Goal: Information Seeking & Learning: Compare options

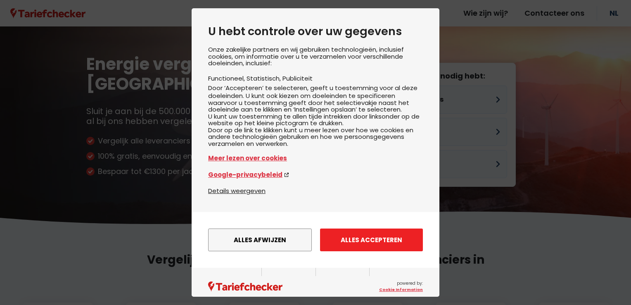
click at [352, 245] on button "Alles accepteren" at bounding box center [371, 239] width 103 height 23
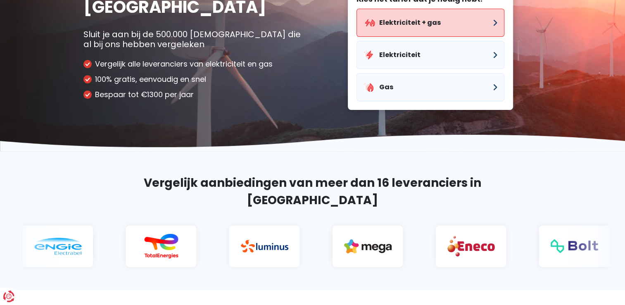
scroll to position [41, 0]
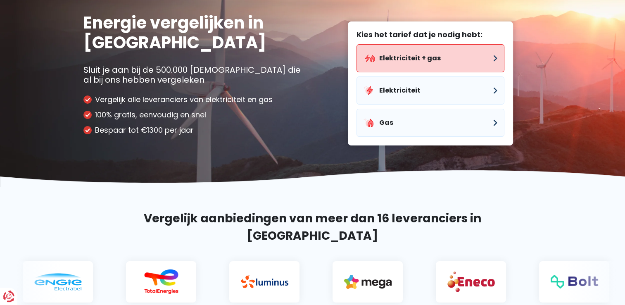
click at [423, 50] on button "Elektriciteit + gas" at bounding box center [430, 58] width 148 height 28
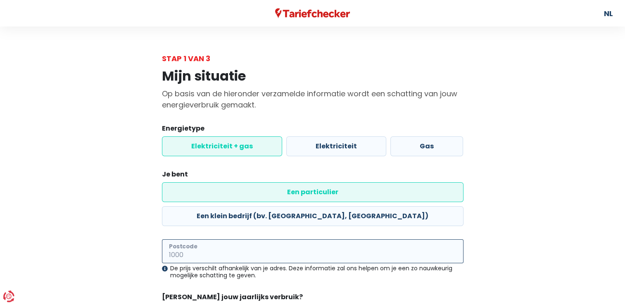
click at [231, 239] on input "Postcode" at bounding box center [312, 251] width 301 height 24
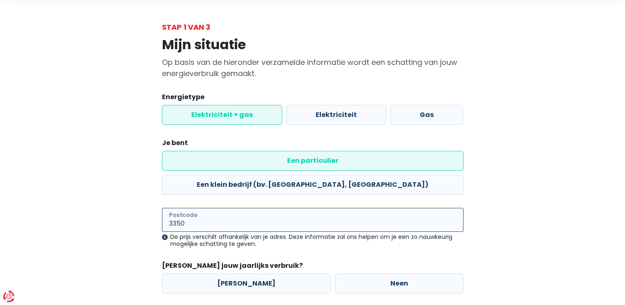
scroll to position [59, 0]
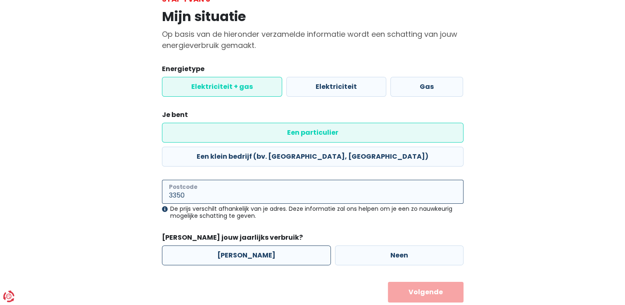
type input "3350"
click at [228, 245] on label "[PERSON_NAME]" at bounding box center [246, 255] width 169 height 20
click at [228, 245] on input "[PERSON_NAME]" at bounding box center [246, 255] width 169 height 20
radio input "true"
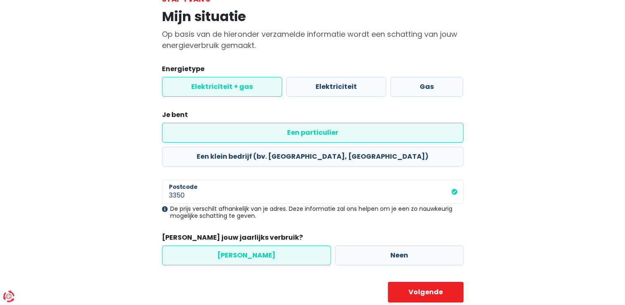
click at [410, 280] on body "U hebt controle over uw gegevens Onze zakelijke partners en wij gebruiken techn…" at bounding box center [312, 135] width 625 height 389
click at [411, 282] on button "Volgende" at bounding box center [426, 292] width 76 height 21
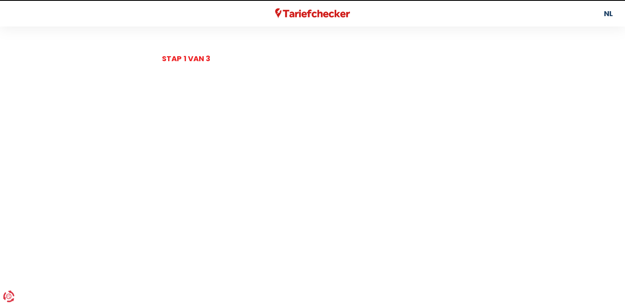
select select
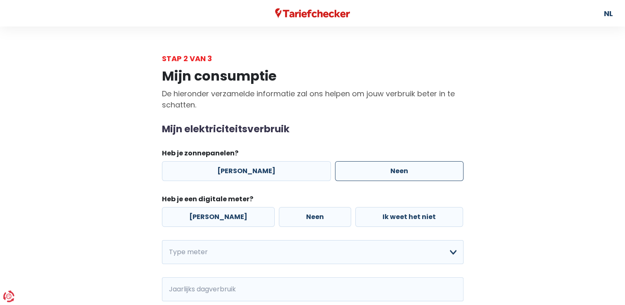
click at [367, 171] on label "Neen" at bounding box center [399, 171] width 128 height 20
click at [367, 171] on input "Neen" at bounding box center [399, 171] width 128 height 20
radio input "true"
click at [218, 211] on label "[PERSON_NAME]" at bounding box center [218, 217] width 113 height 20
click at [218, 211] on input "[PERSON_NAME]" at bounding box center [218, 217] width 113 height 20
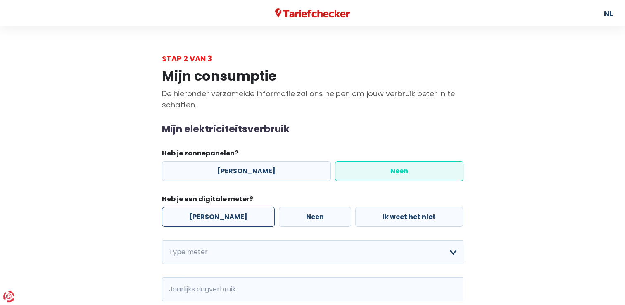
radio input "true"
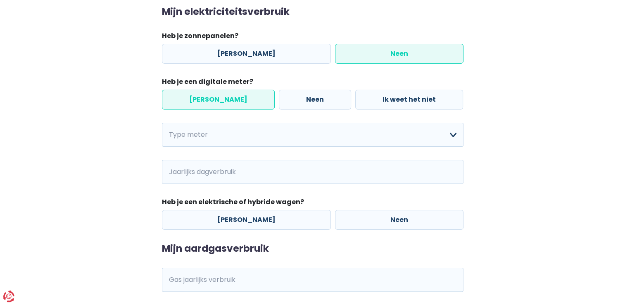
scroll to position [124, 0]
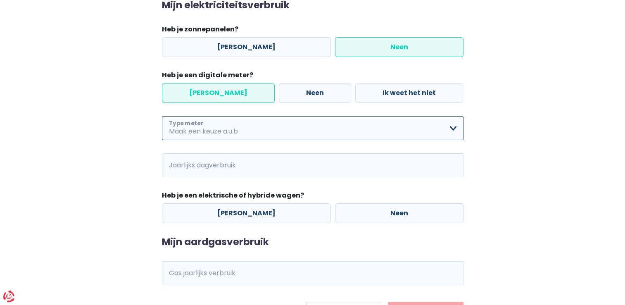
click at [264, 139] on select "Enkelvoudig Tweevoudig Enkelvoudig + uitsluitend nachttarief Tweevoudig + uitsl…" at bounding box center [312, 128] width 301 height 24
select select "day_single_rate"
click at [162, 116] on select "Enkelvoudig Tweevoudig Enkelvoudig + uitsluitend nachttarief Tweevoudig + uitsl…" at bounding box center [312, 128] width 301 height 24
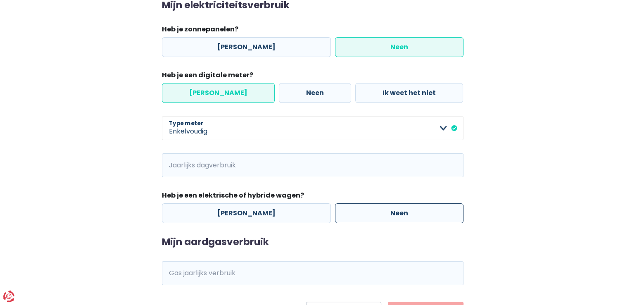
click at [342, 217] on label "Neen" at bounding box center [399, 213] width 128 height 20
click at [342, 217] on input "Neen" at bounding box center [399, 213] width 128 height 20
radio input "true"
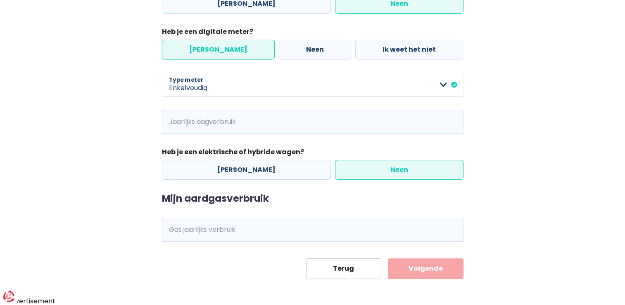
scroll to position [168, 0]
click at [247, 228] on input "Gas jaarlijks verbruik" at bounding box center [324, 229] width 279 height 24
type input "12668"
click at [416, 269] on button "Volgende" at bounding box center [426, 268] width 76 height 21
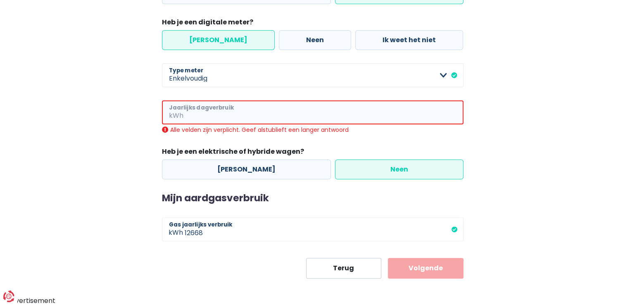
click at [244, 114] on input "Jaarlijks dagverbruik" at bounding box center [324, 112] width 278 height 24
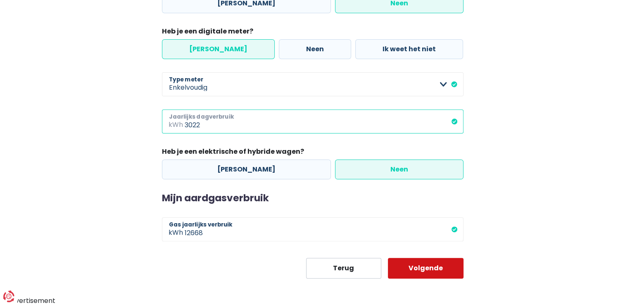
type input "3022"
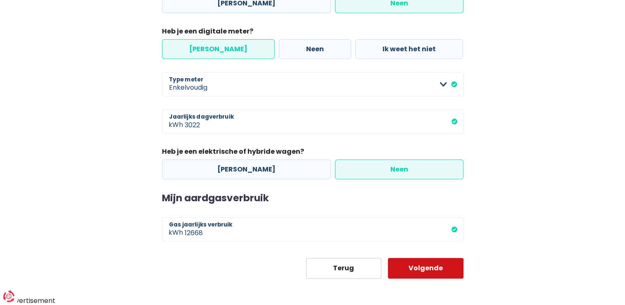
click at [432, 273] on button "Volgende" at bounding box center [426, 268] width 76 height 21
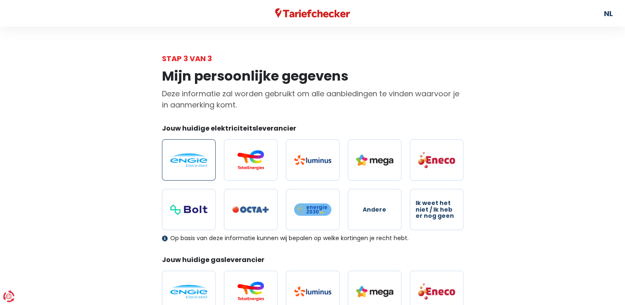
click at [189, 161] on img at bounding box center [188, 160] width 37 height 14
click at [189, 161] on input "radio" at bounding box center [189, 159] width 54 height 41
radio input "true"
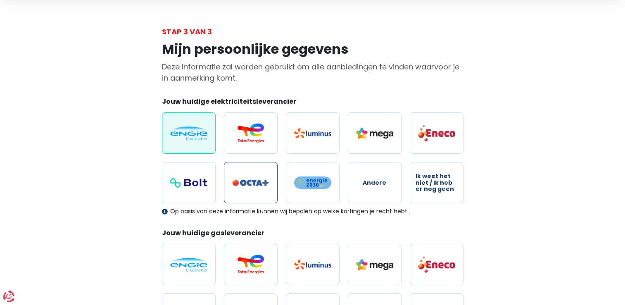
scroll to position [41, 0]
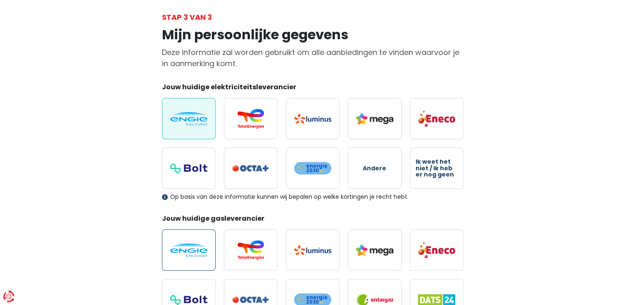
click at [187, 251] on img at bounding box center [188, 250] width 37 height 14
click at [187, 251] on input "radio" at bounding box center [189, 249] width 54 height 41
radio input "true"
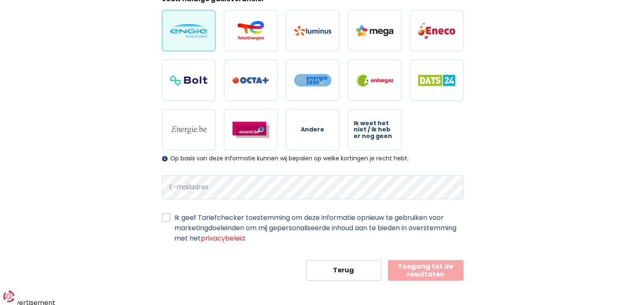
scroll to position [261, 0]
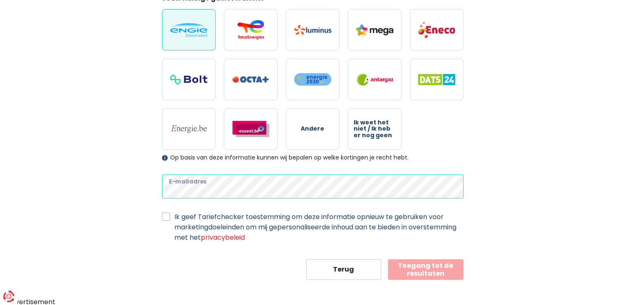
click at [134, 186] on div "Mijn persoonlijke gegevens Deze informatie zal worden gebruikt om alle aanbiedi…" at bounding box center [312, 41] width 471 height 477
click at [128, 192] on div "Mijn persoonlijke gegevens Deze informatie zal worden gebruikt om alle aanbiedi…" at bounding box center [312, 41] width 471 height 477
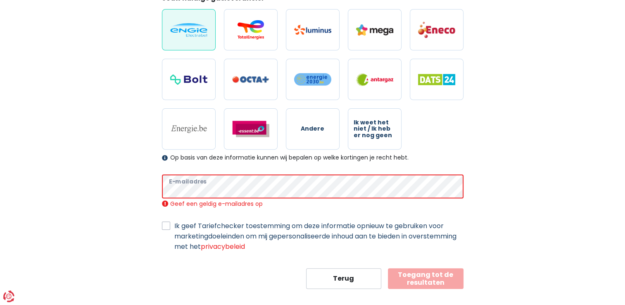
click at [388, 268] on button "Toegang tot de resultaten" at bounding box center [426, 278] width 76 height 21
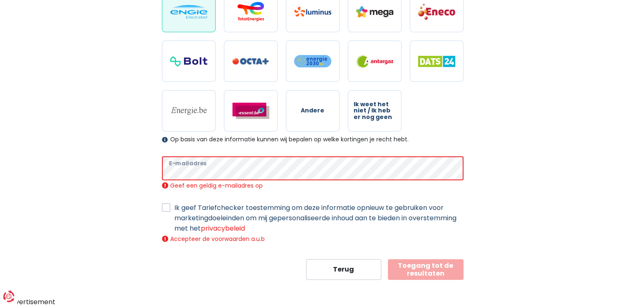
scroll to position [270, 0]
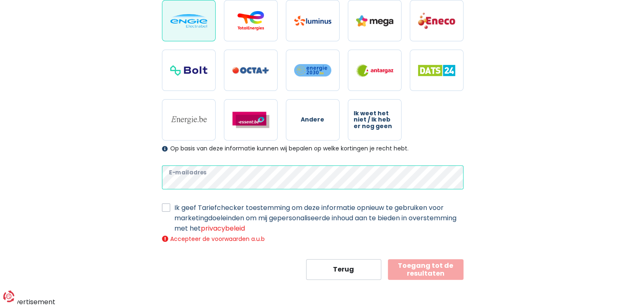
click at [77, 187] on div "Mijn persoonlijke gegevens Deze informatie zal worden gebruikt om alle aanbiedi…" at bounding box center [312, 37] width 471 height 486
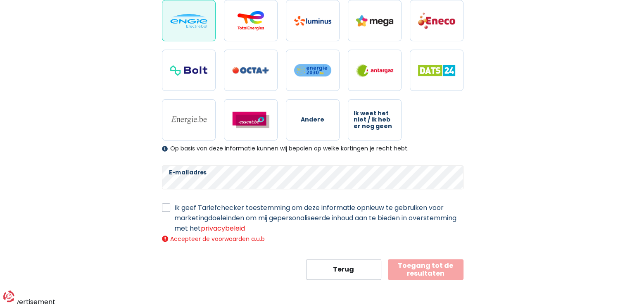
click at [88, 191] on div "Mijn persoonlijke gegevens Deze informatie zal worden gebruikt om alle aanbiedi…" at bounding box center [312, 37] width 471 height 486
click at [435, 273] on button "Toegang tot de resultaten" at bounding box center [426, 269] width 76 height 21
click at [174, 206] on label "Ik geef Tariefchecker toestemming om deze informatie opnieuw te gebruiken voor …" at bounding box center [318, 217] width 289 height 31
click at [166, 206] on input "Ik geef Tariefchecker toestemming om deze informatie opnieuw te gebruiken voor …" at bounding box center [166, 206] width 8 height 8
checkbox input "true"
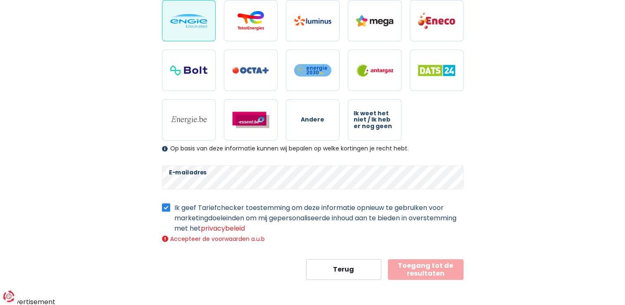
scroll to position [261, 0]
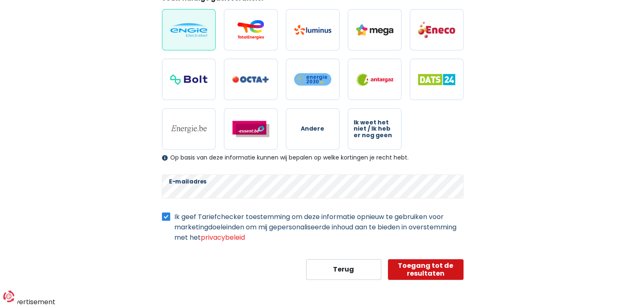
click at [418, 267] on button "Toegang tot de resultaten" at bounding box center [426, 269] width 76 height 21
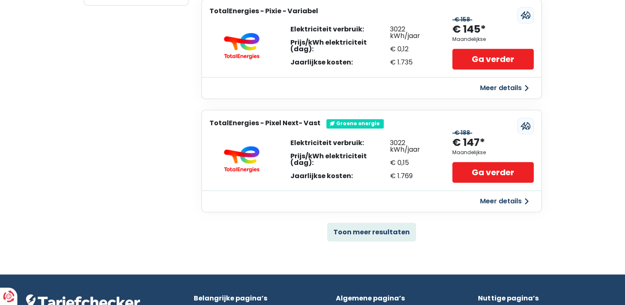
scroll to position [619, 0]
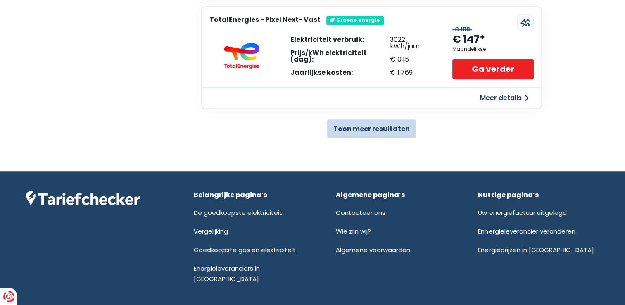
click at [391, 129] on button "Toon meer resultaten" at bounding box center [371, 128] width 89 height 19
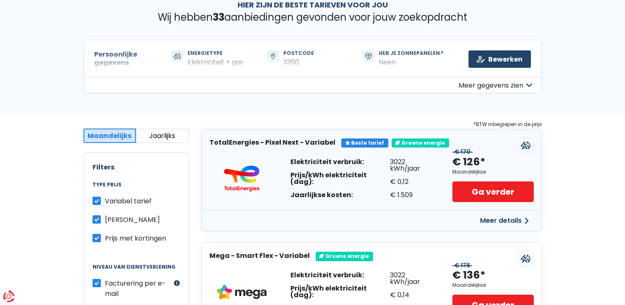
scroll to position [83, 0]
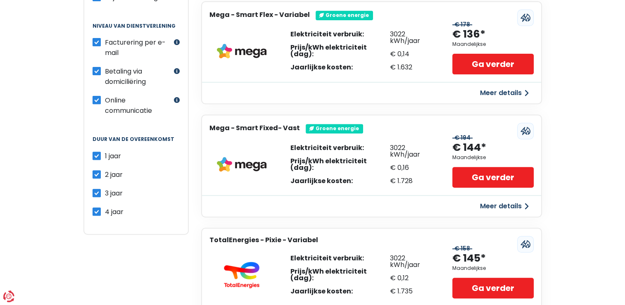
scroll to position [289, 0]
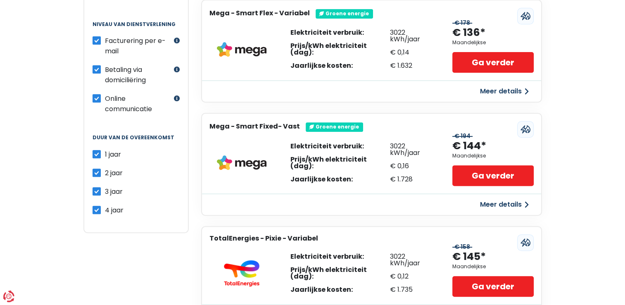
click at [105, 170] on label "2 jaar" at bounding box center [114, 173] width 18 height 10
click at [95, 170] on input "2 jaar" at bounding box center [97, 172] width 8 height 8
checkbox input "false"
click at [105, 186] on label "3 jaar" at bounding box center [114, 191] width 18 height 10
click at [98, 186] on input "3 jaar" at bounding box center [97, 190] width 8 height 8
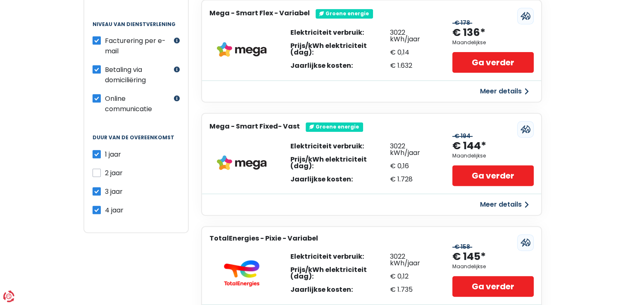
checkbox input "false"
click at [99, 209] on div "4 jaar" at bounding box center [136, 210] width 87 height 10
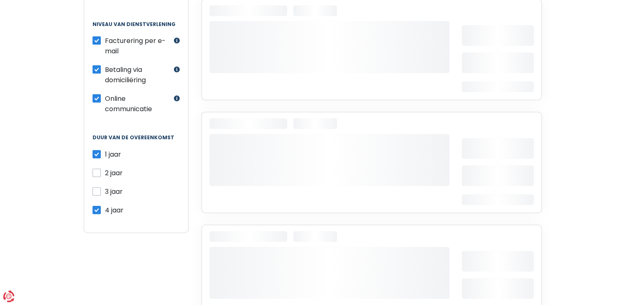
click at [105, 206] on label "4 jaar" at bounding box center [114, 210] width 19 height 10
click at [97, 206] on input "4 jaar" at bounding box center [97, 209] width 8 height 8
checkbox input "false"
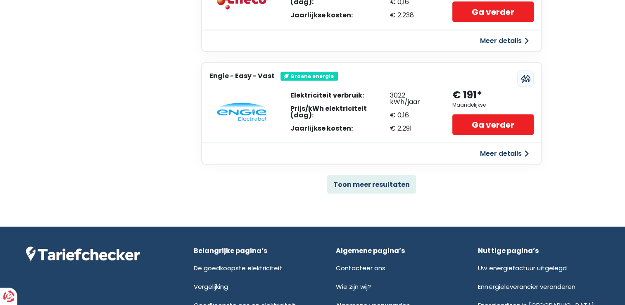
scroll to position [1693, 0]
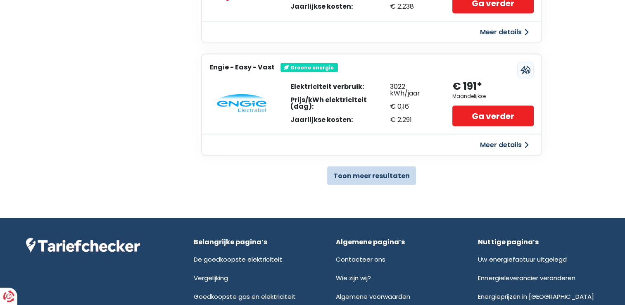
click at [366, 166] on button "Toon meer resultaten" at bounding box center [371, 175] width 89 height 19
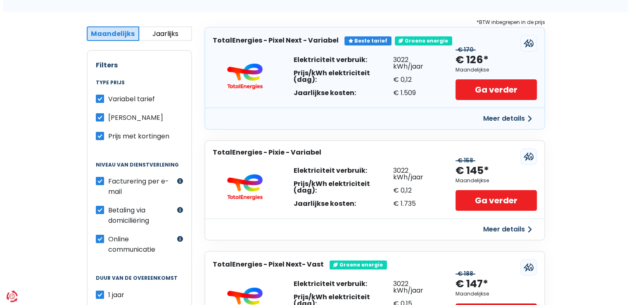
scroll to position [165, 0]
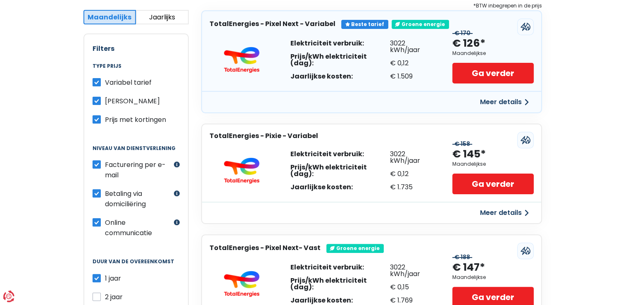
click at [509, 100] on button "Meer details" at bounding box center [504, 102] width 59 height 15
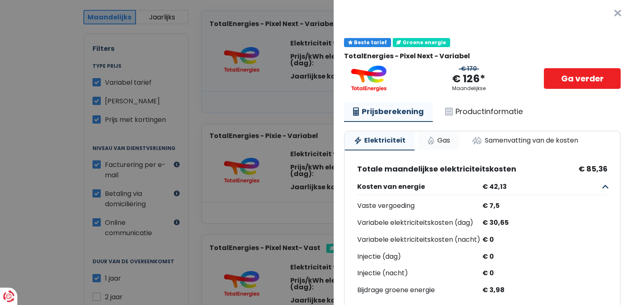
click at [434, 138] on link "Gas" at bounding box center [438, 140] width 41 height 18
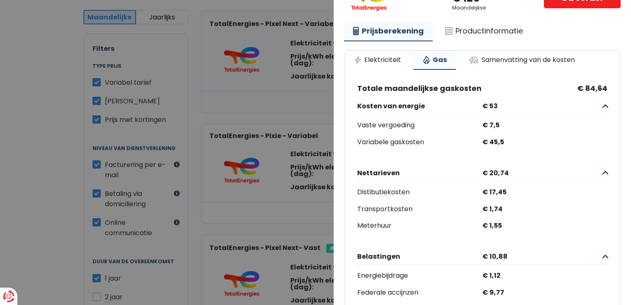
scroll to position [0, 0]
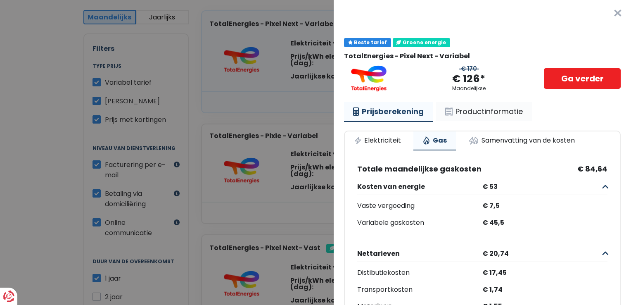
click at [484, 111] on link "Productinformatie" at bounding box center [484, 111] width 96 height 19
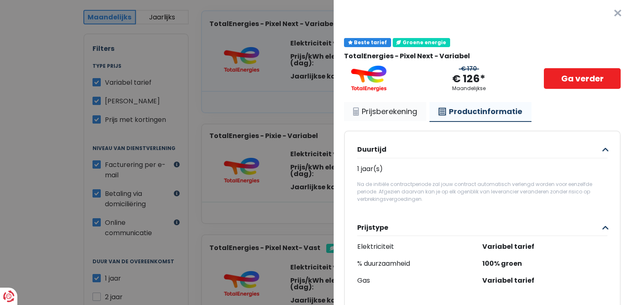
click at [382, 112] on link "Prijsberekening" at bounding box center [385, 111] width 82 height 19
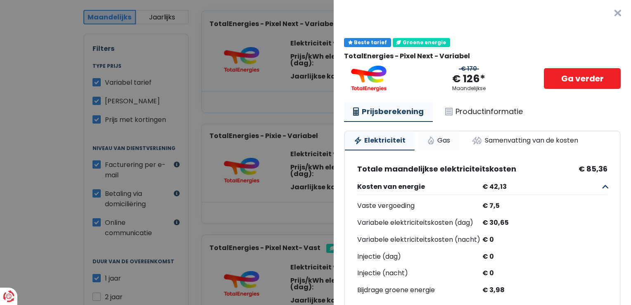
click at [439, 146] on link "Gas" at bounding box center [438, 140] width 41 height 18
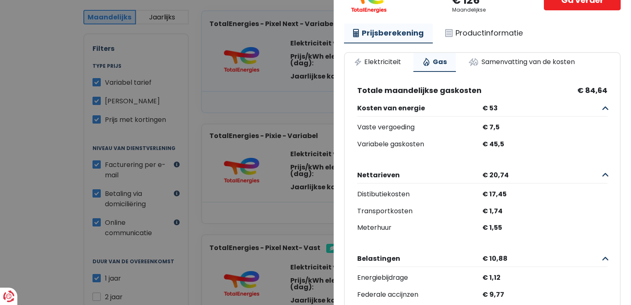
scroll to position [83, 0]
